Goal: Information Seeking & Learning: Check status

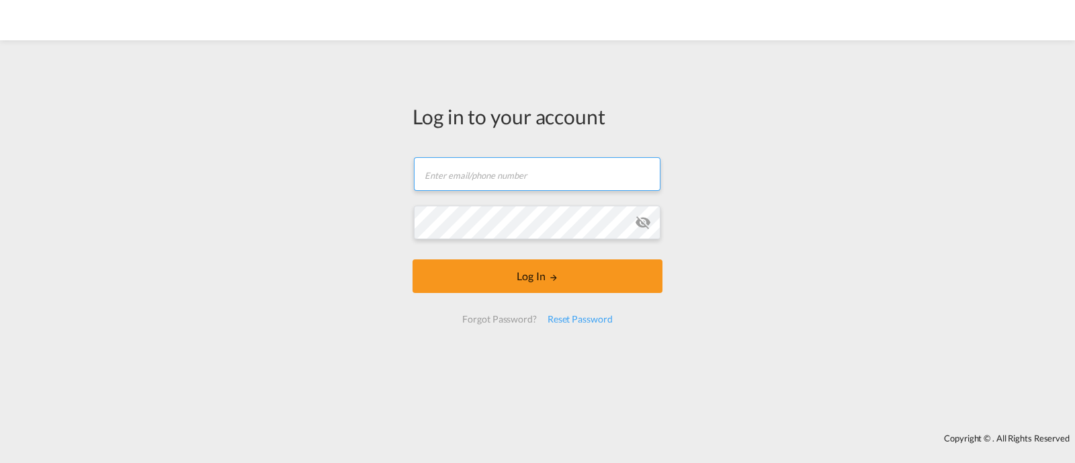
type input "ocean@gosynergie.com"
click at [527, 170] on input "text" at bounding box center [537, 174] width 247 height 34
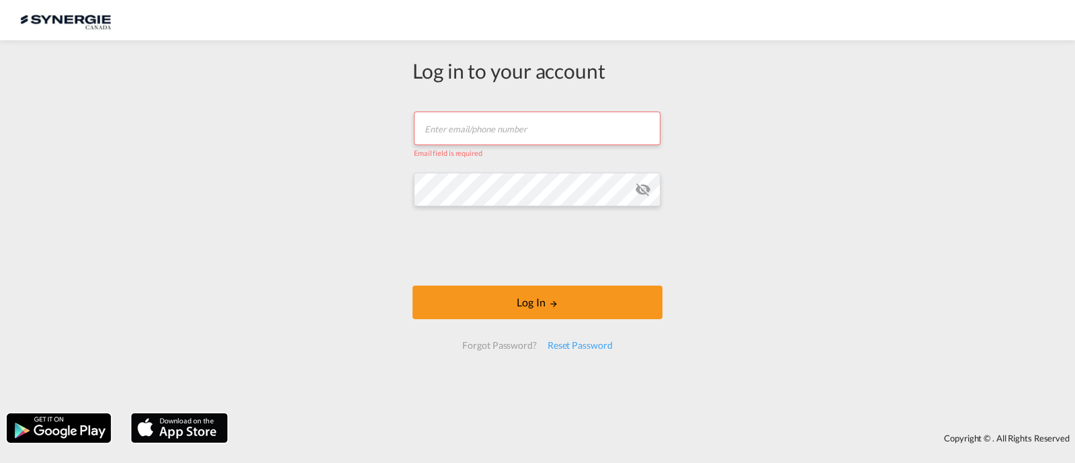
type input "[EMAIL_ADDRESS][DOMAIN_NAME]"
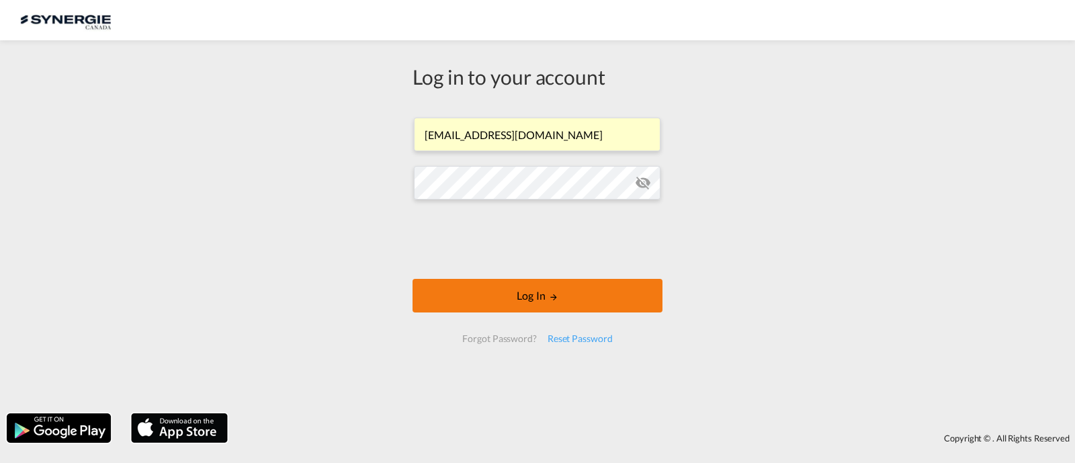
click at [516, 290] on button "Log In" at bounding box center [538, 296] width 250 height 34
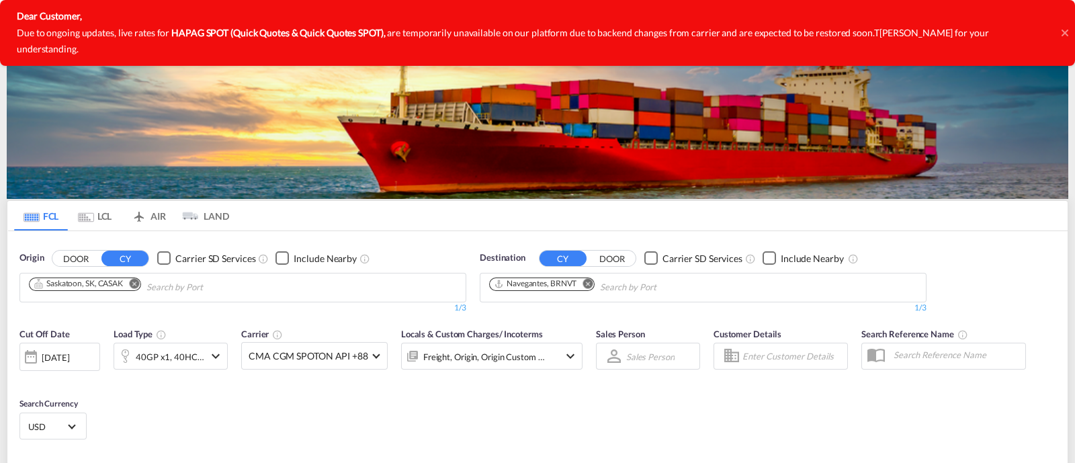
click at [1067, 28] on icon at bounding box center [1065, 33] width 7 height 11
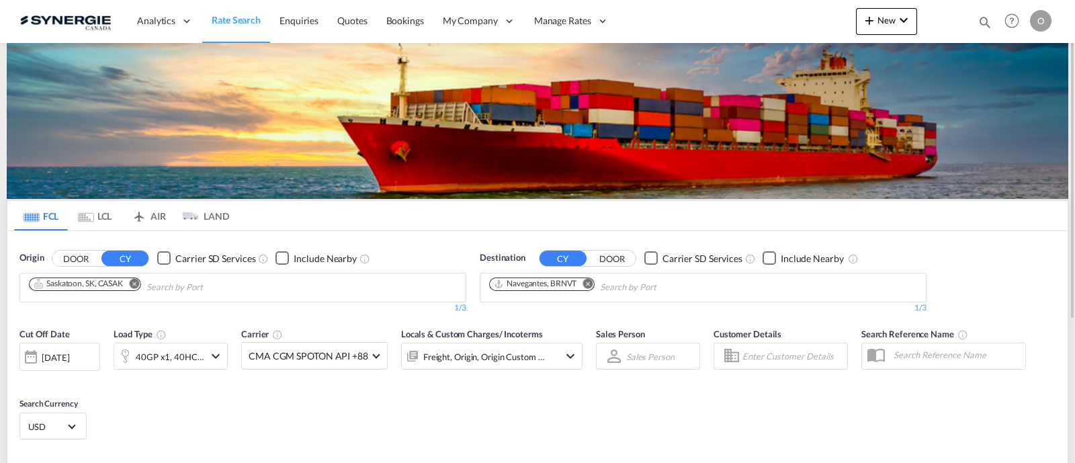
click at [991, 13] on div "Bookings Quotes Enquiries Help Resources Product Release O My Profile Logout" at bounding box center [1012, 21] width 85 height 42
click at [985, 17] on md-icon "icon-magnify" at bounding box center [985, 22] width 15 height 15
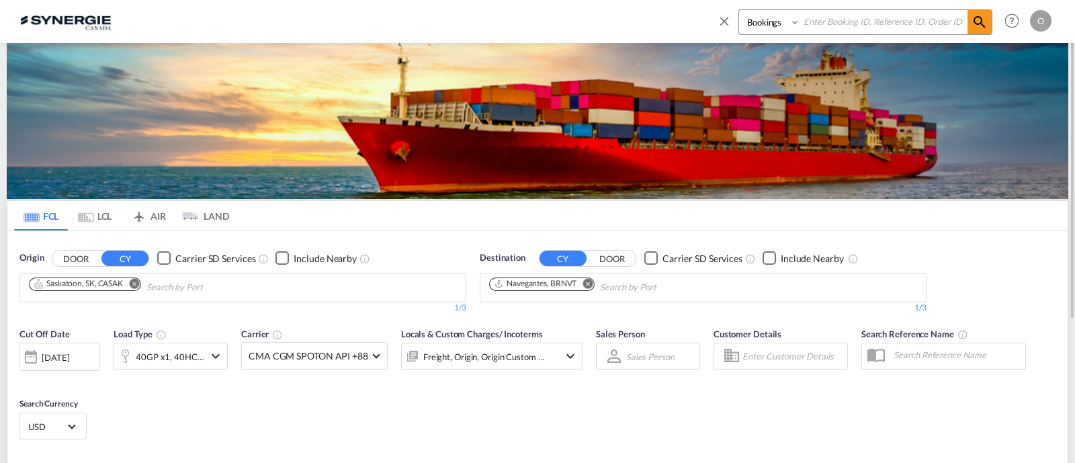
click at [772, 35] on div "Bookings Quotes Enquiries" at bounding box center [855, 25] width 276 height 32
click at [760, 22] on select "Bookings Quotes Enquiries" at bounding box center [771, 22] width 64 height 24
select select "Quotes"
click at [739, 10] on select "Bookings Quotes Enquiries" at bounding box center [771, 22] width 64 height 24
click at [848, 20] on input at bounding box center [884, 22] width 167 height 24
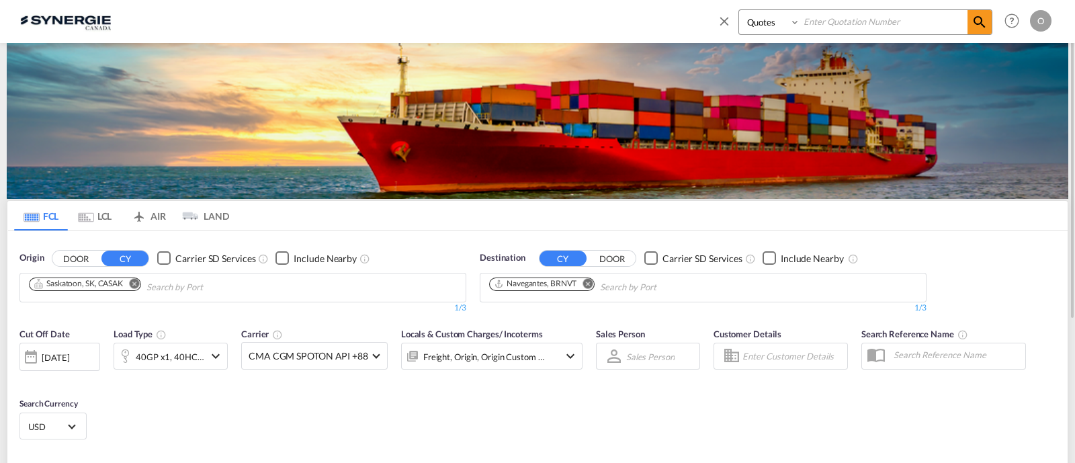
paste input "SYC000013829"
type input "SYC000013829"
click at [975, 22] on md-icon "icon-magnify" at bounding box center [980, 22] width 16 height 16
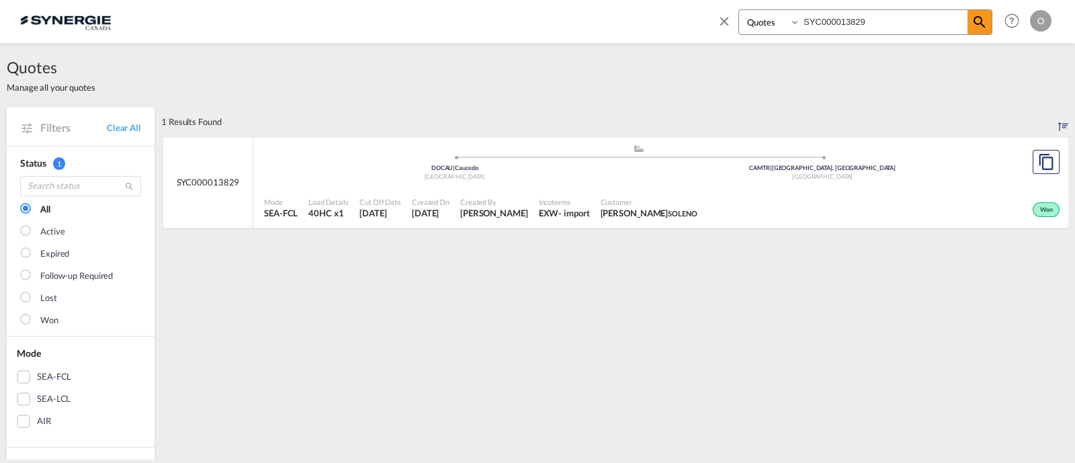
click at [755, 204] on div "Won" at bounding box center [883, 209] width 360 height 34
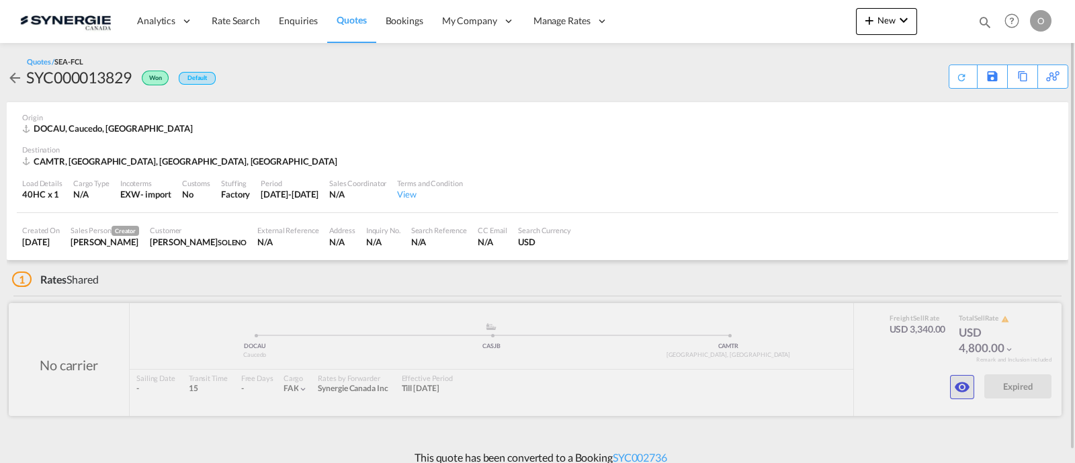
click at [954, 382] on md-icon "icon-eye" at bounding box center [962, 387] width 16 height 16
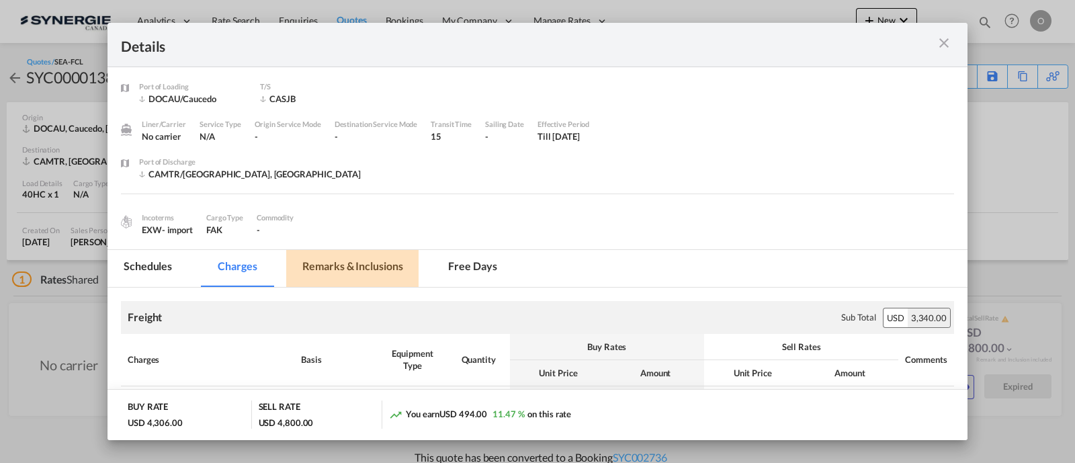
click at [346, 268] on md-tab-item "Remarks & Inclusions" at bounding box center [352, 268] width 132 height 37
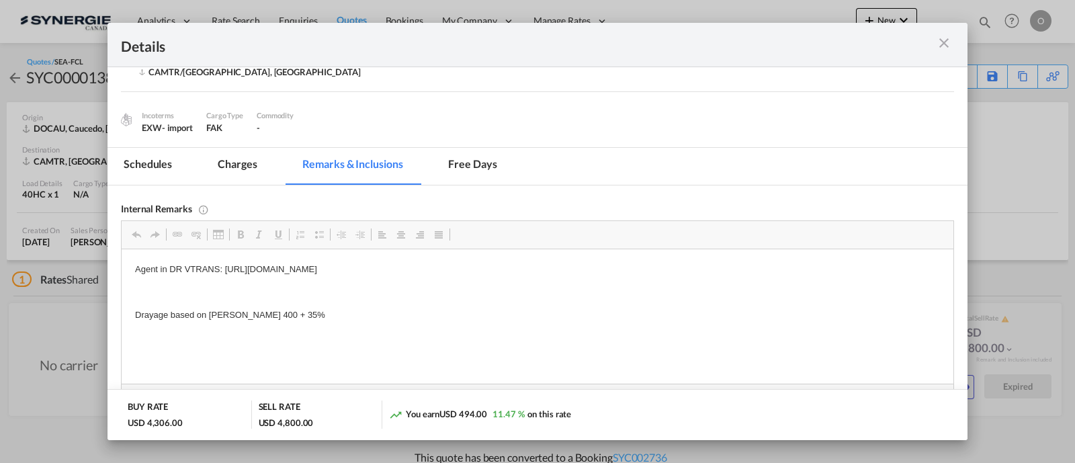
scroll to position [112, 0]
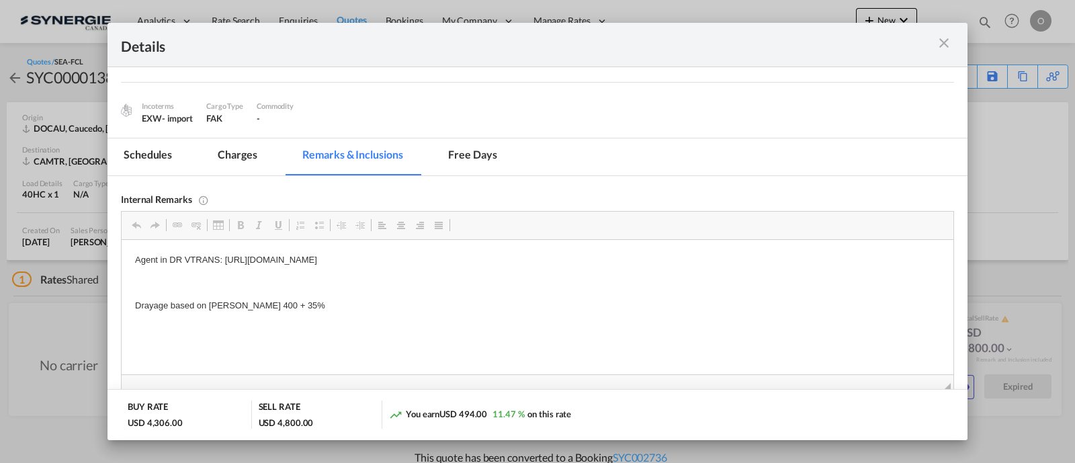
click at [949, 39] on md-icon "icon-close m-3 fg-AAA8AD cursor" at bounding box center [944, 43] width 16 height 16
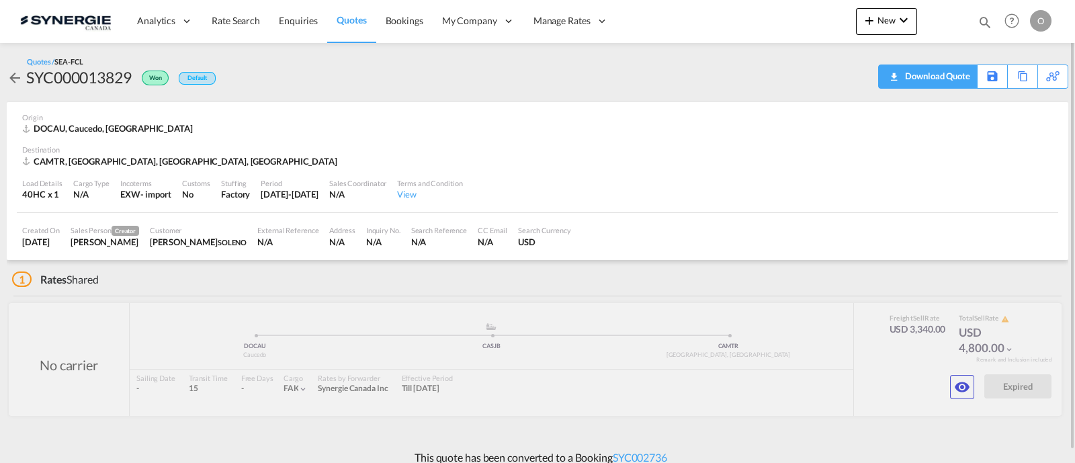
click at [953, 79] on div "Download Quote" at bounding box center [936, 76] width 69 height 22
